Goal: Task Accomplishment & Management: Manage account settings

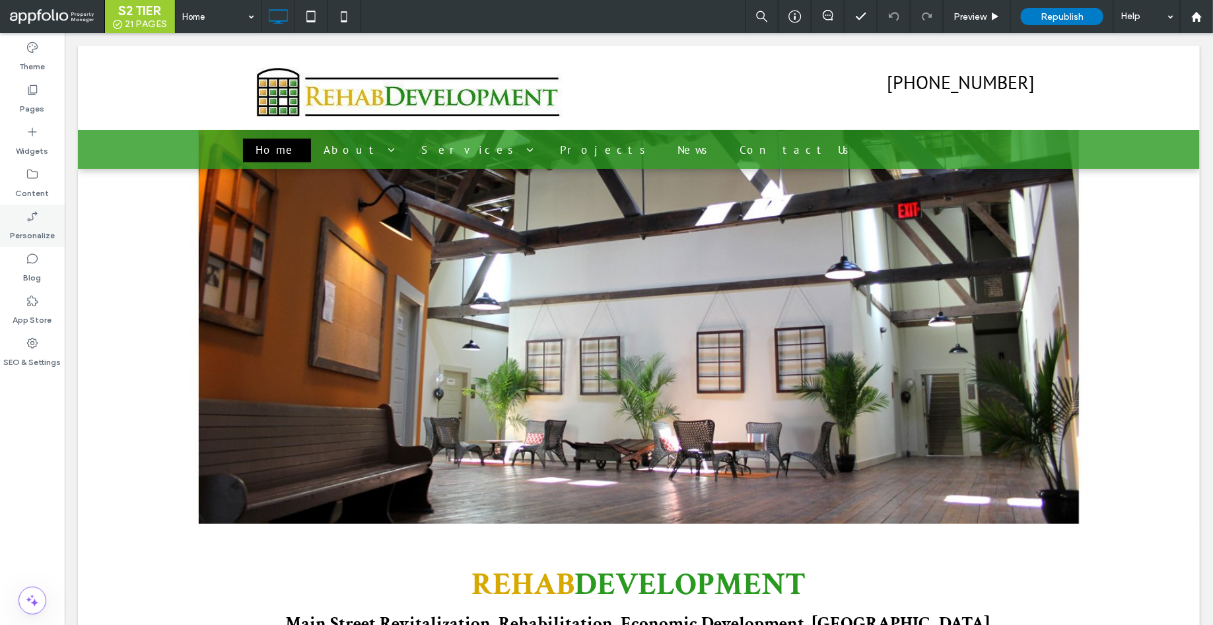
click at [35, 225] on label "Personalize" at bounding box center [32, 232] width 45 height 18
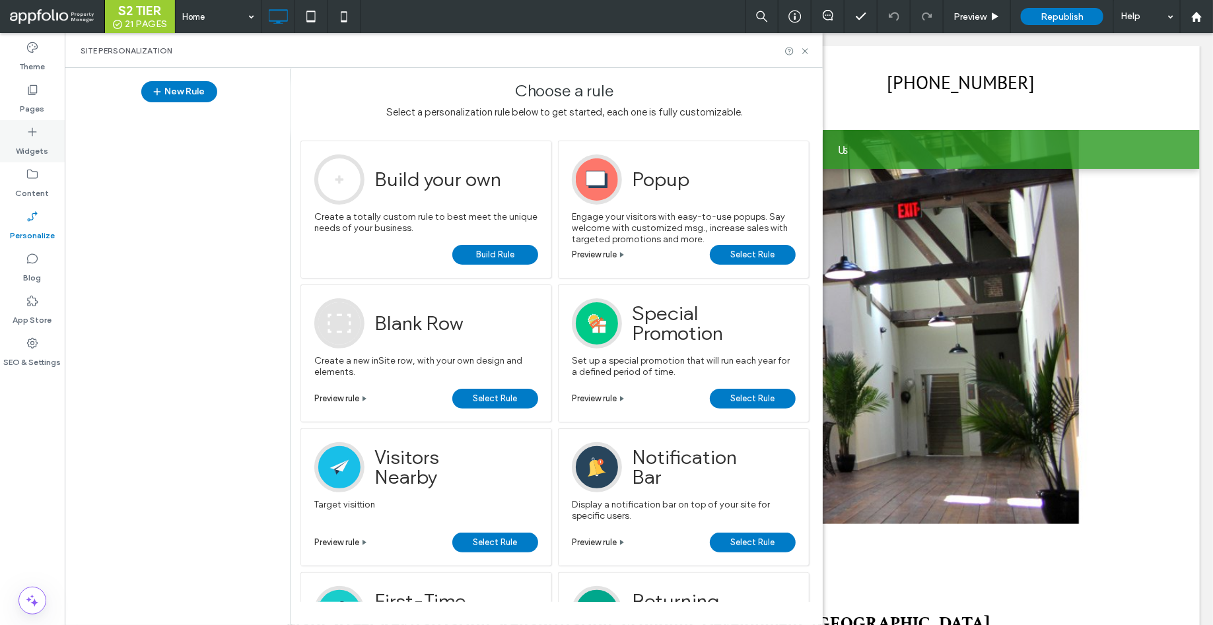
click at [34, 147] on label "Widgets" at bounding box center [33, 148] width 32 height 18
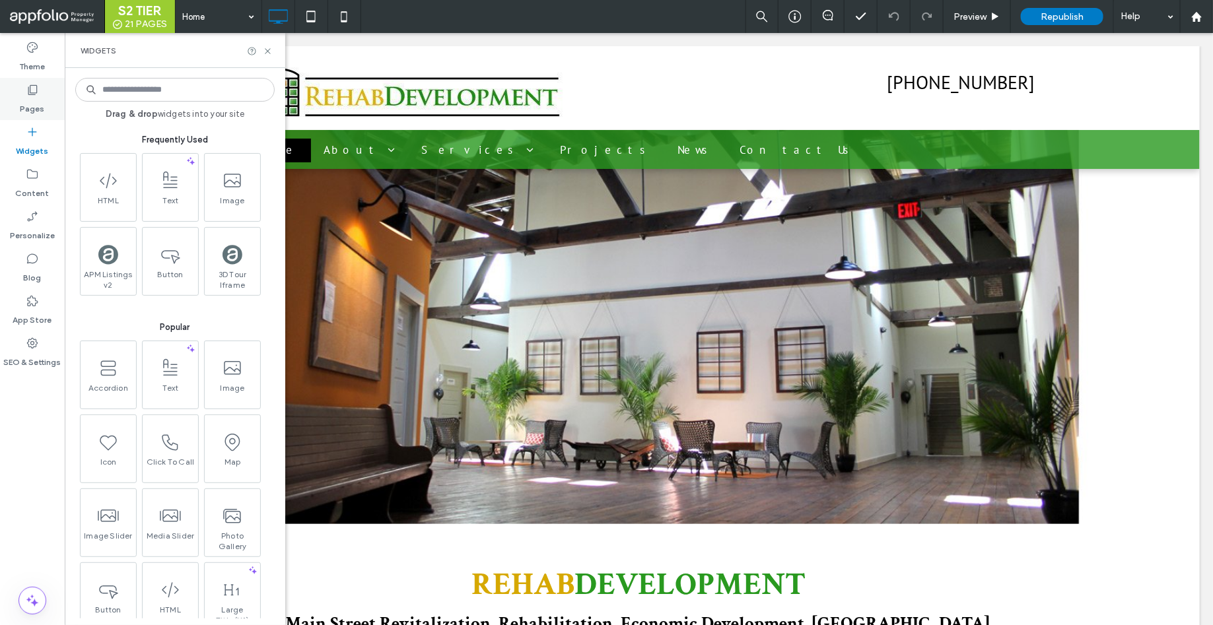
click at [28, 106] on label "Pages" at bounding box center [32, 105] width 24 height 18
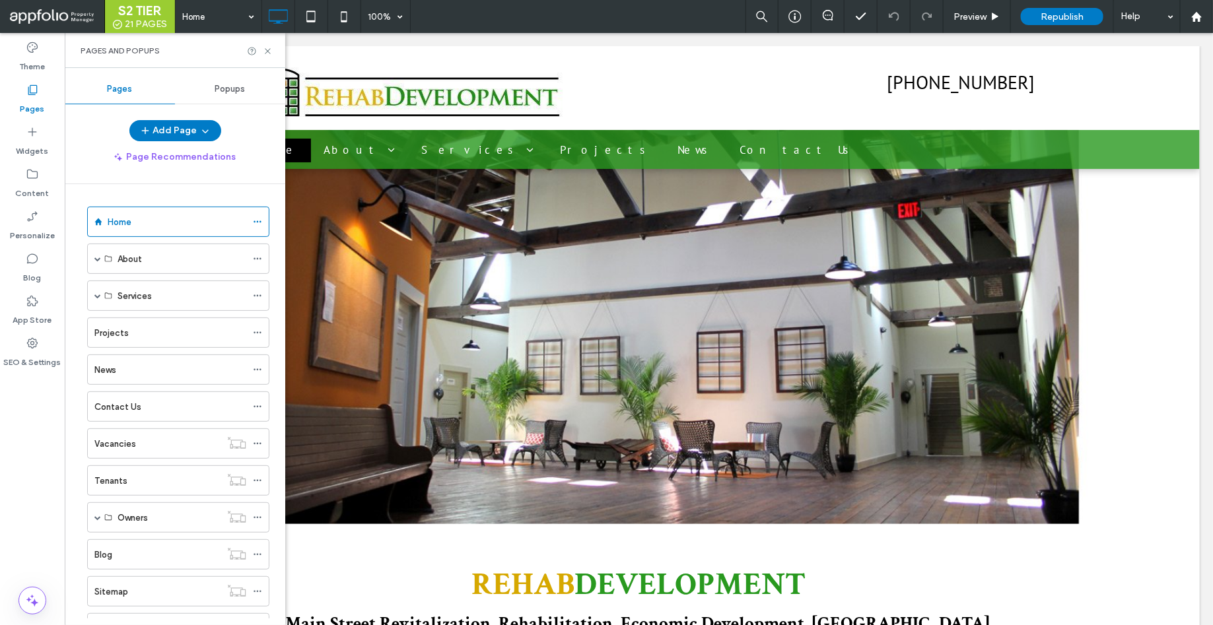
click at [230, 87] on span "Popups" at bounding box center [230, 89] width 30 height 11
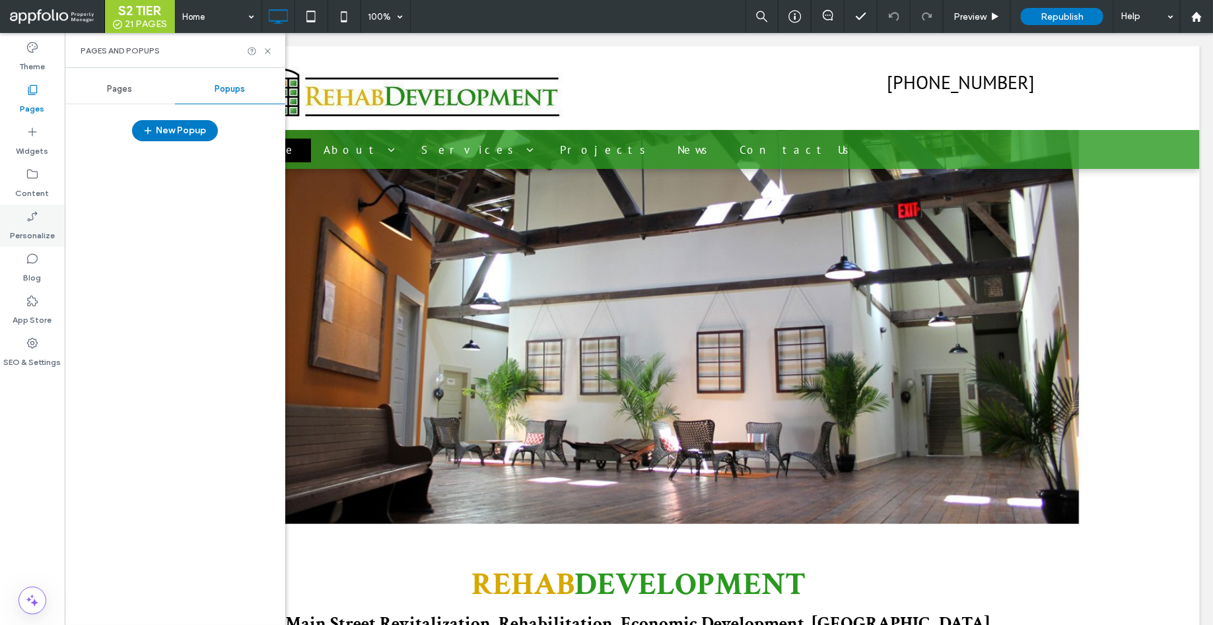
click at [33, 222] on icon at bounding box center [32, 216] width 13 height 13
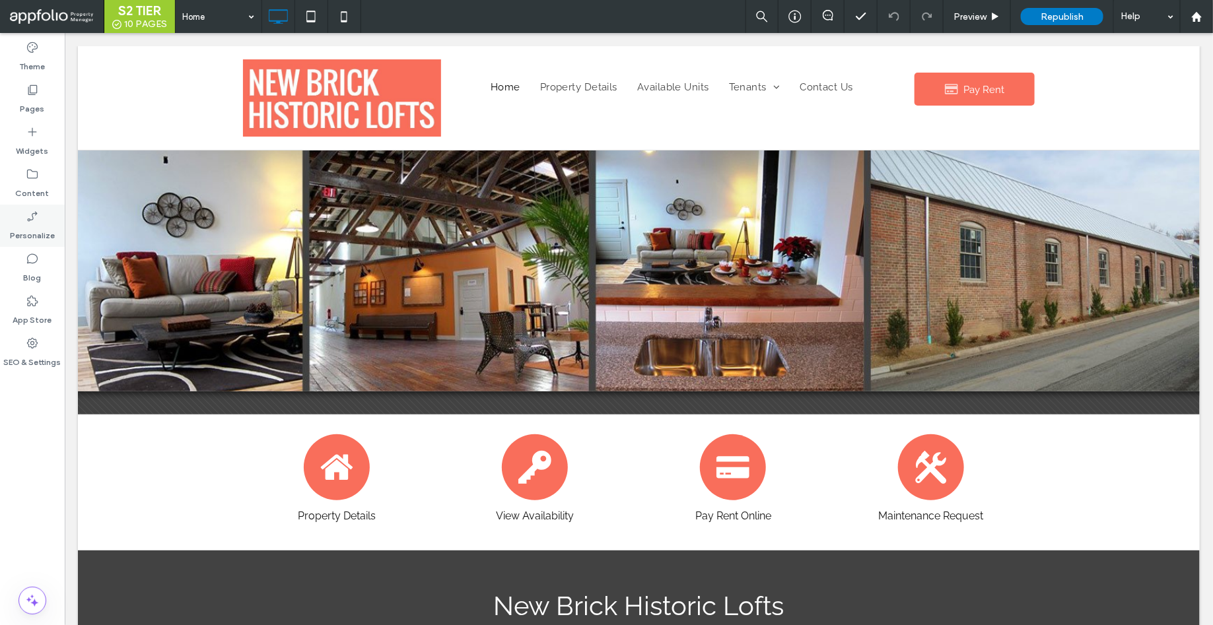
click at [32, 222] on icon at bounding box center [32, 216] width 13 height 13
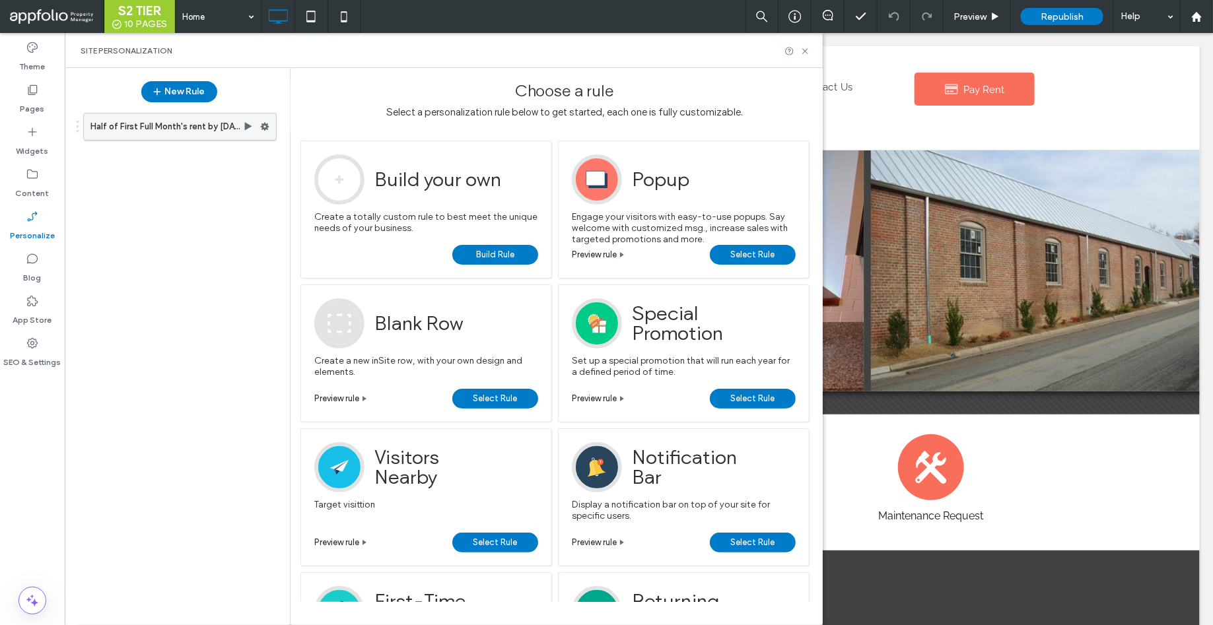
click at [151, 126] on label "Half of First Full Month's rent by 08/15/2025" at bounding box center [166, 127] width 153 height 26
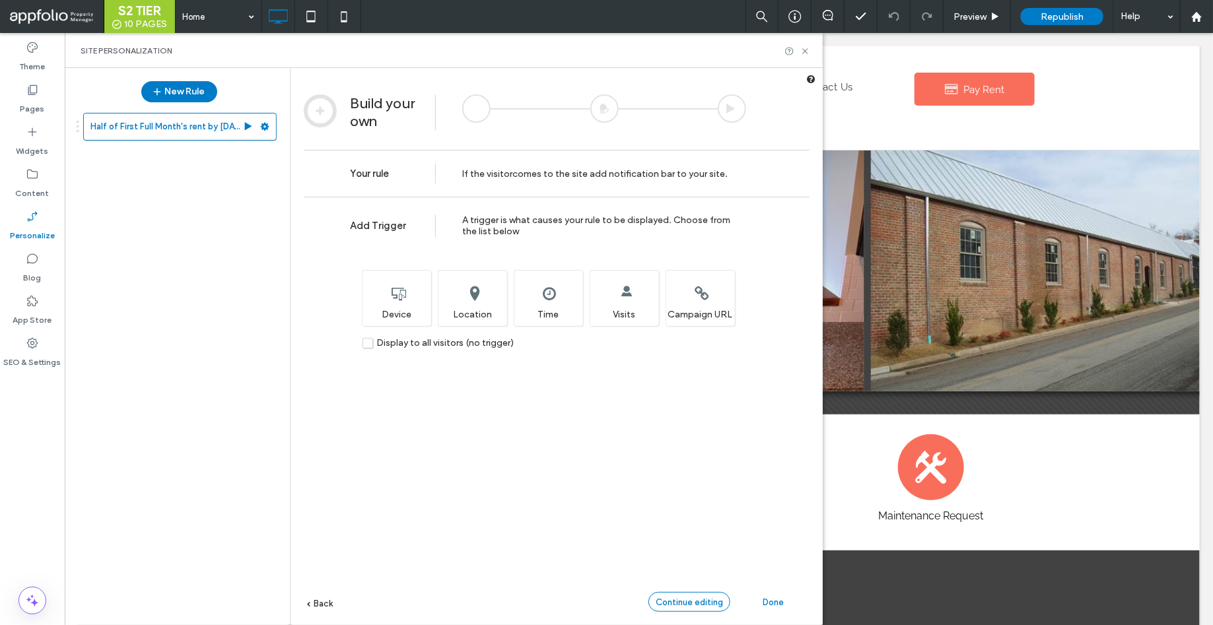
click at [670, 603] on span "Continue editing" at bounding box center [689, 603] width 67 height 10
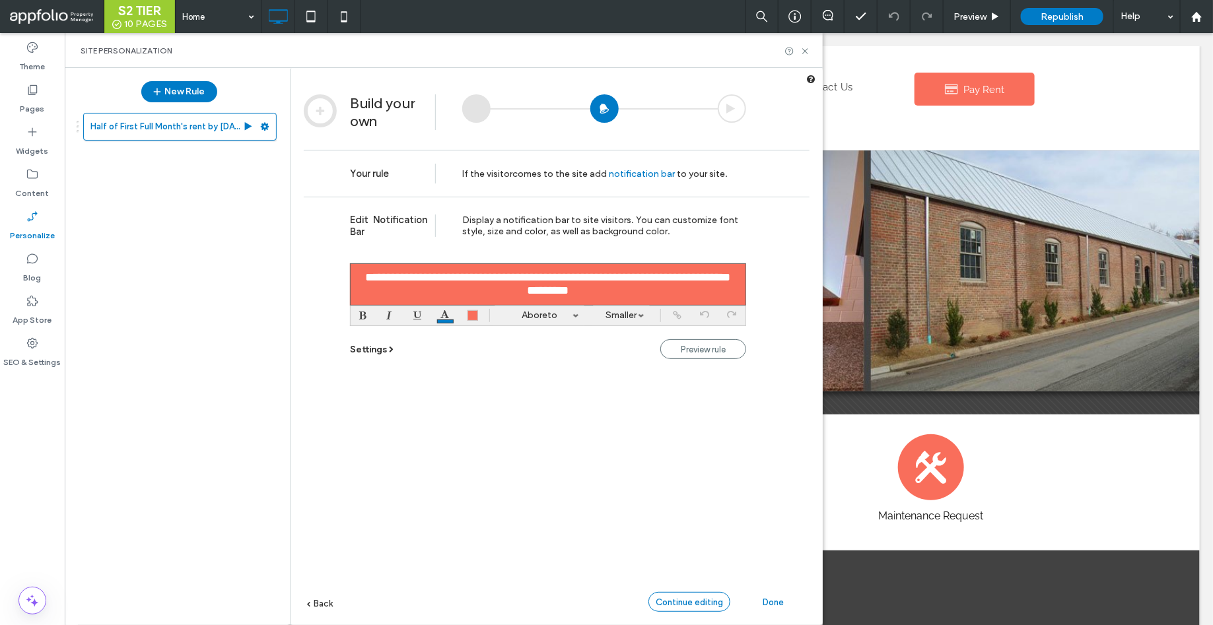
click at [693, 605] on span "Continue editing" at bounding box center [689, 603] width 67 height 10
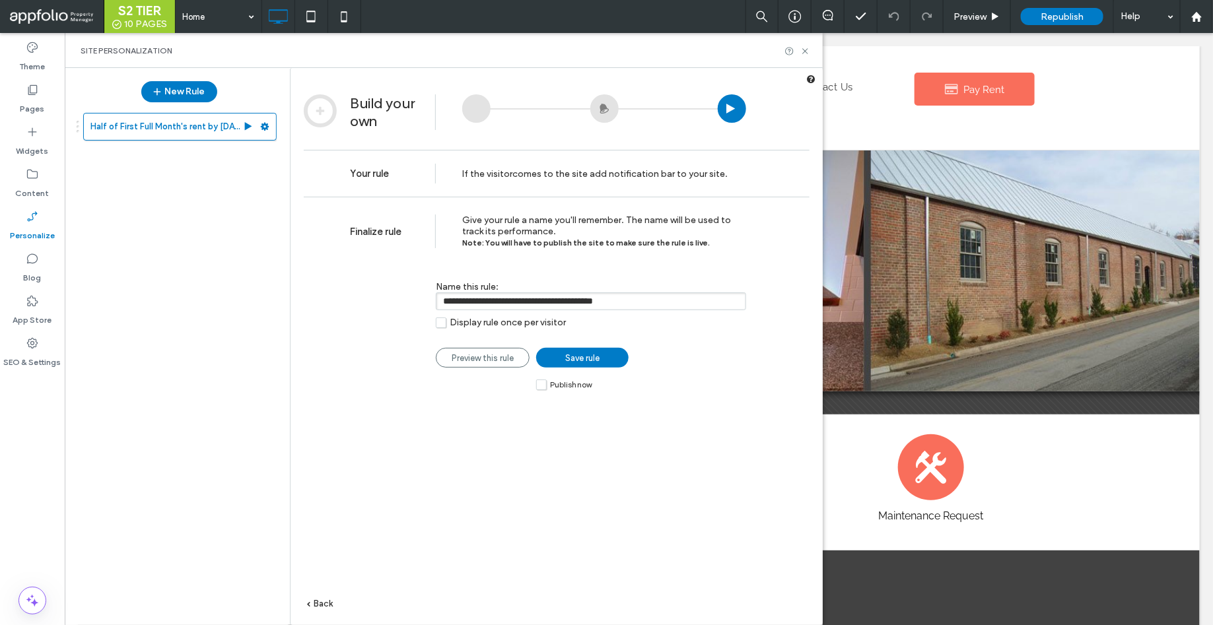
click at [330, 600] on span "Back" at bounding box center [323, 604] width 19 height 10
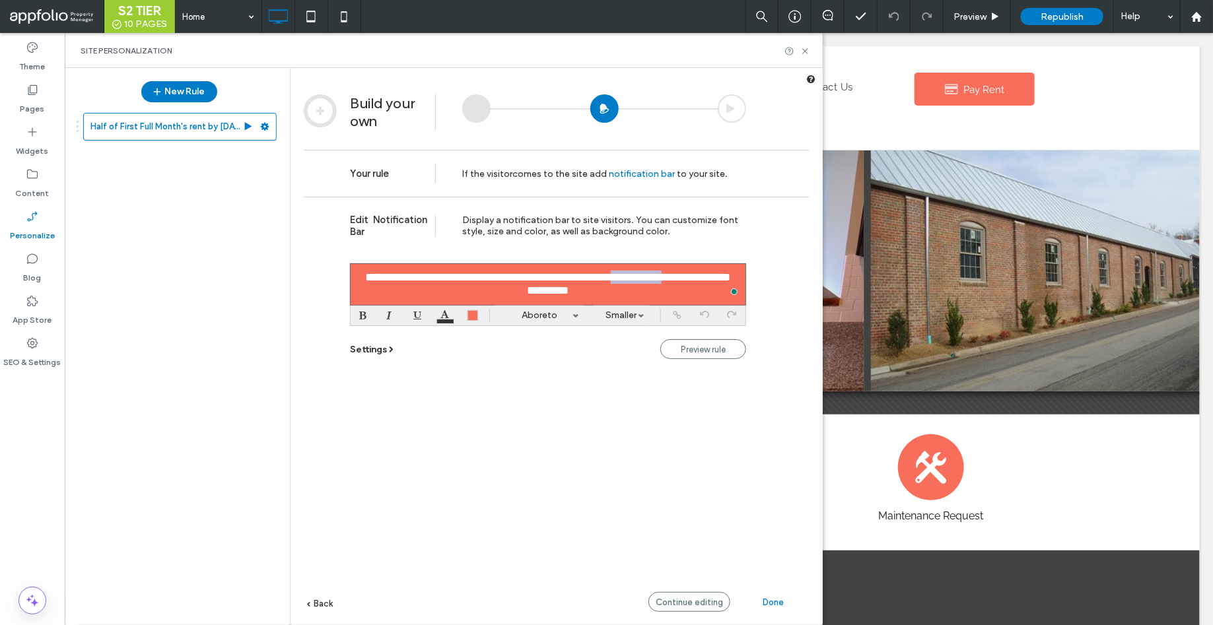
drag, startPoint x: 637, startPoint y: 277, endPoint x: 699, endPoint y: 275, distance: 62.1
click at [699, 275] on font "**********" at bounding box center [548, 283] width 365 height 25
paste div "To enrich screen reader interactions, please activate Accessibility in Grammarl…"
click at [764, 600] on span "Done" at bounding box center [773, 603] width 21 height 10
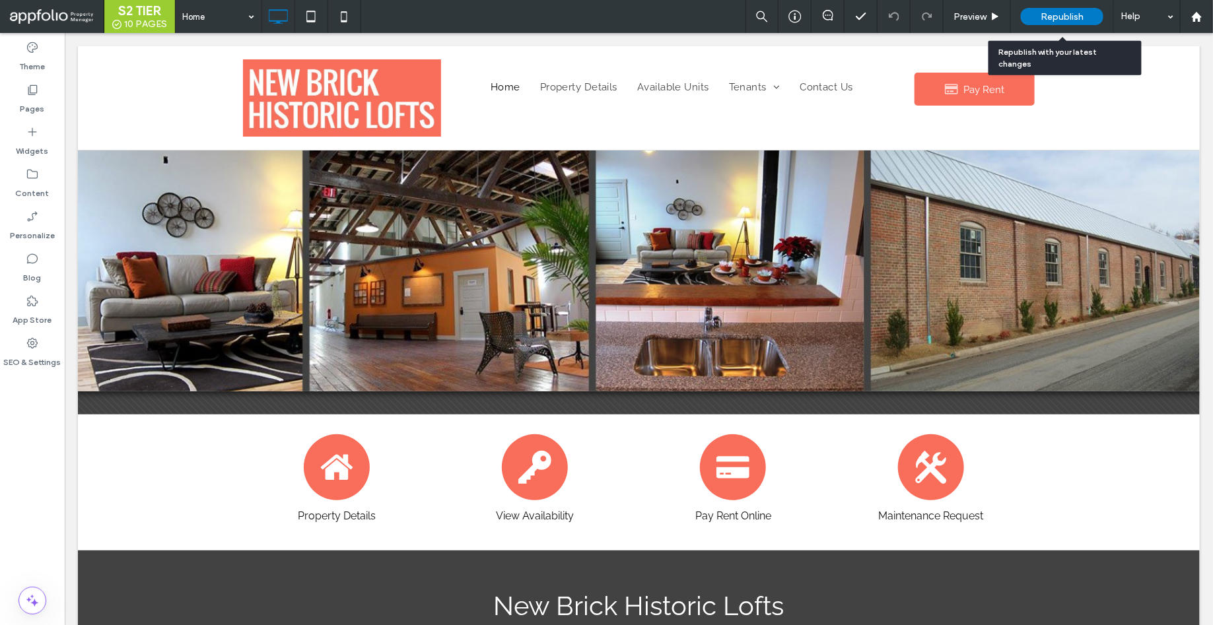
click at [1066, 22] on span "Republish" at bounding box center [1062, 16] width 43 height 11
